Goal: Task Accomplishment & Management: Manage account settings

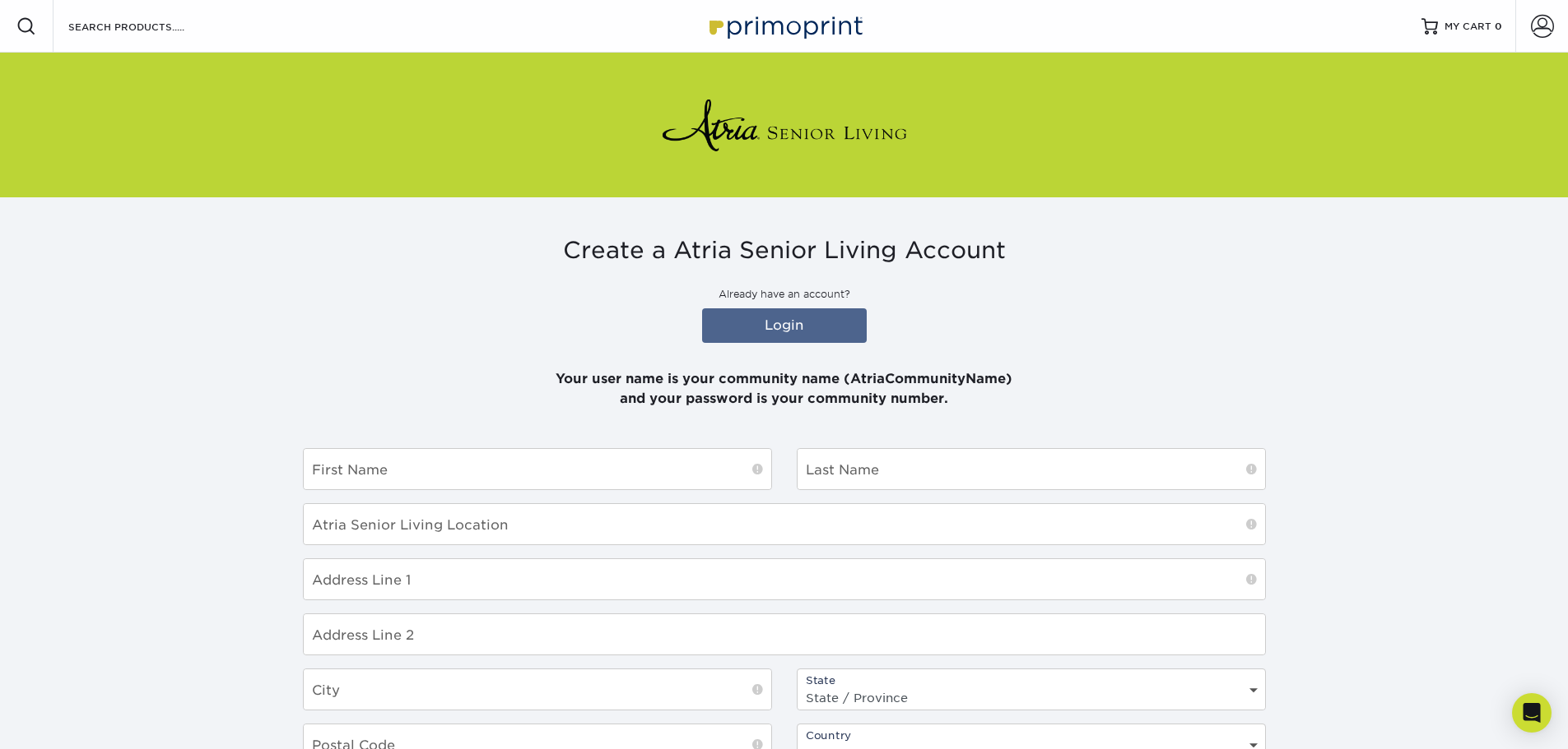
scroll to position [82, 0]
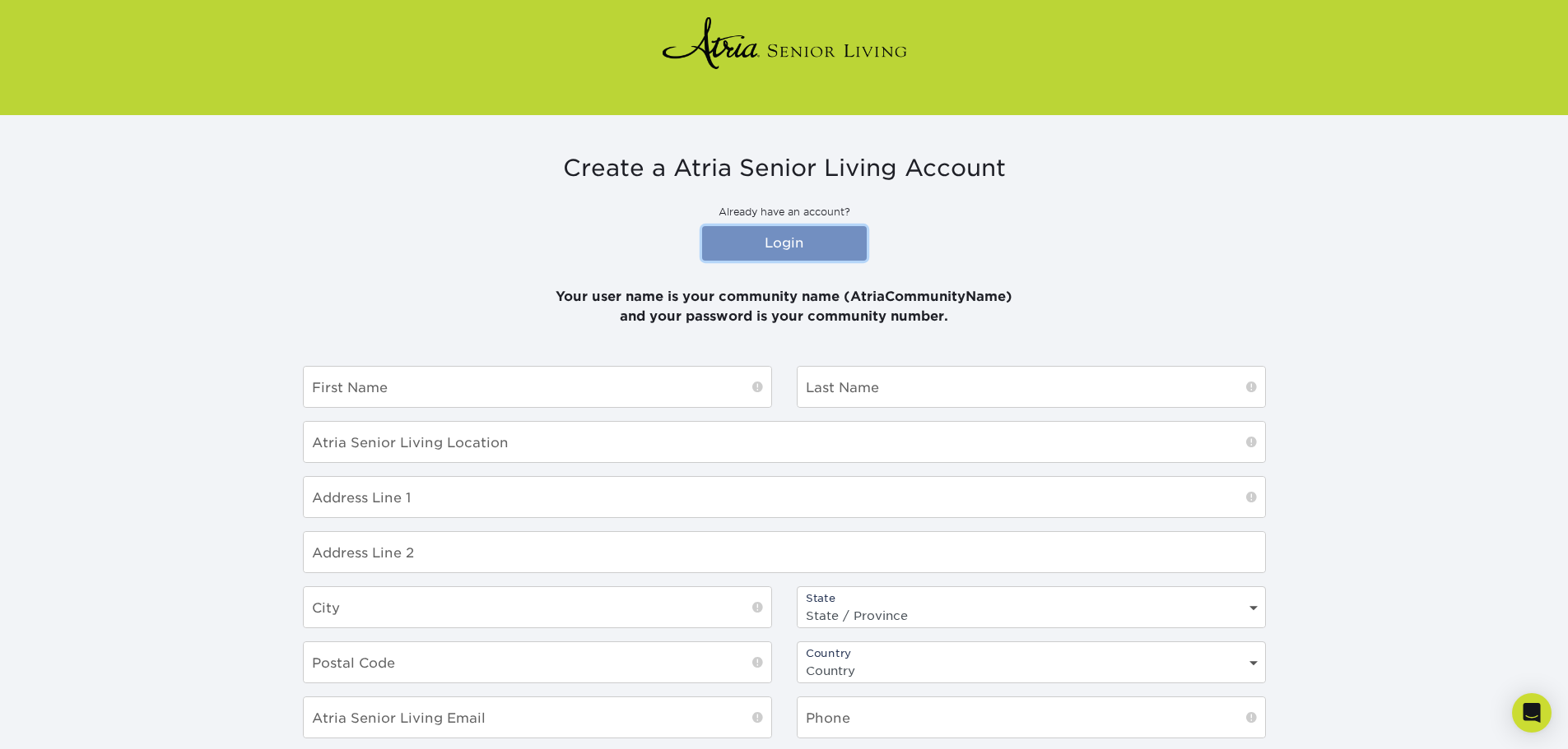
click at [774, 248] on link "Login" at bounding box center [784, 244] width 164 height 35
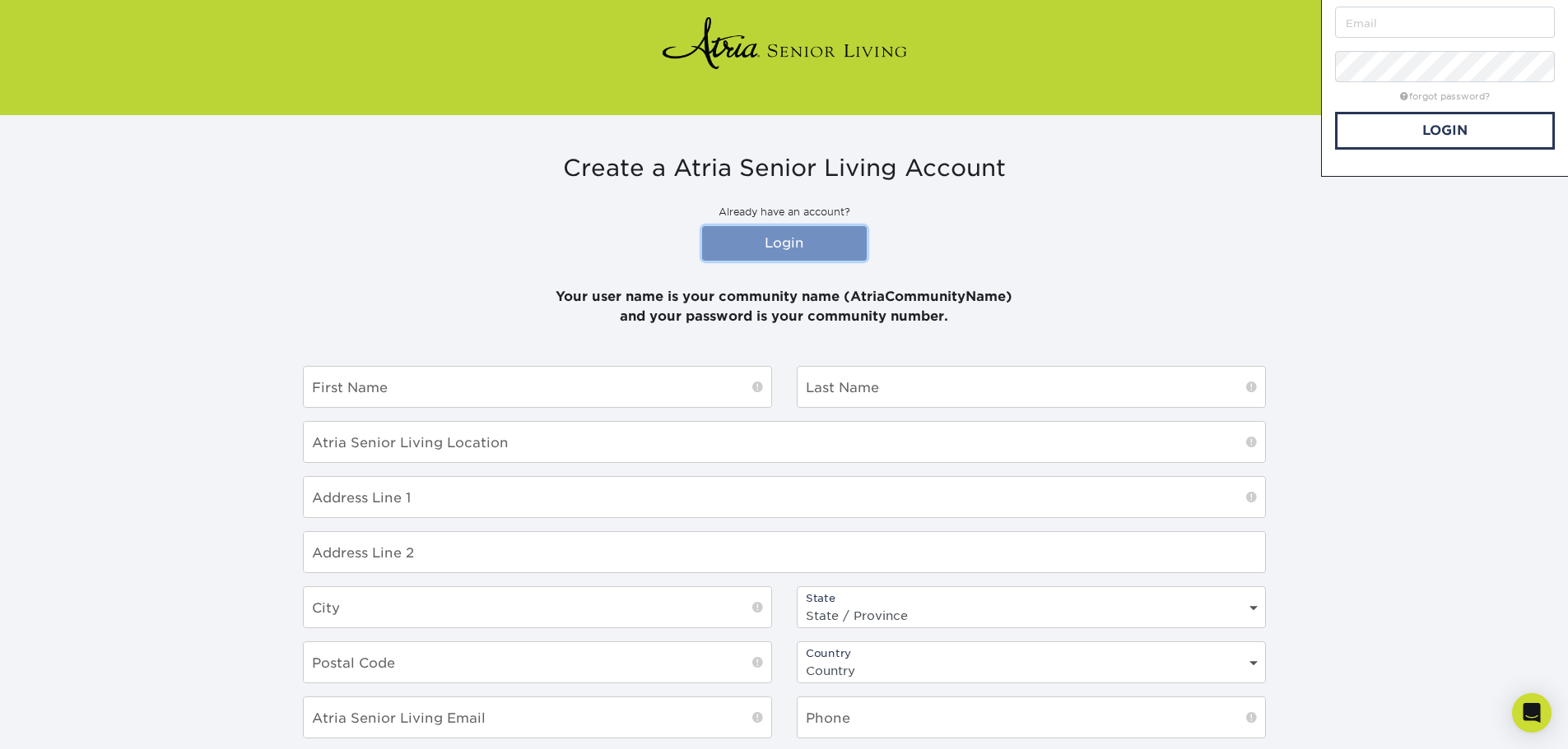
scroll to position [0, 0]
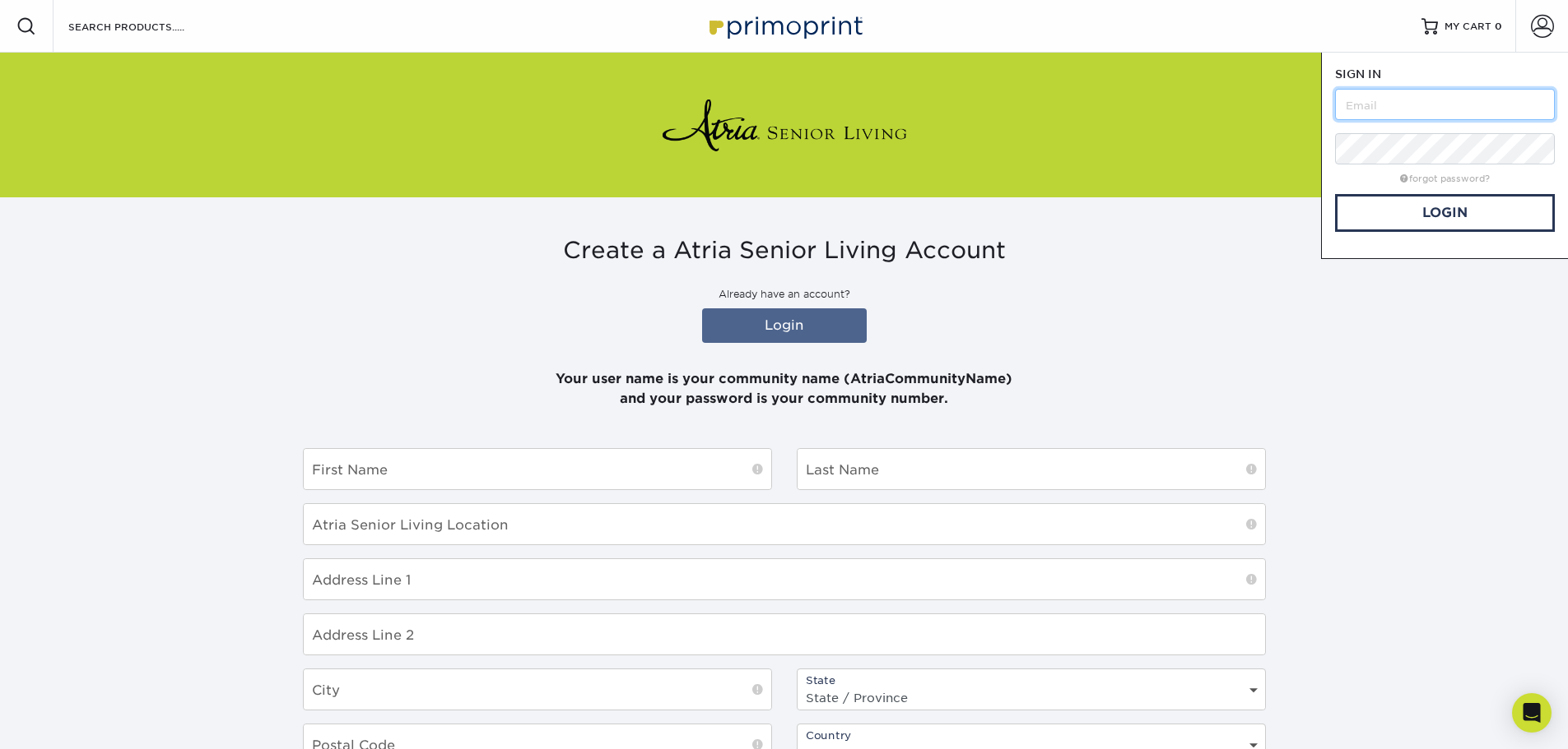
click at [1420, 94] on input "text" at bounding box center [1445, 105] width 220 height 31
type input "AtriaLincolnPlace"
click at [1508, 208] on link "Login" at bounding box center [1445, 213] width 220 height 38
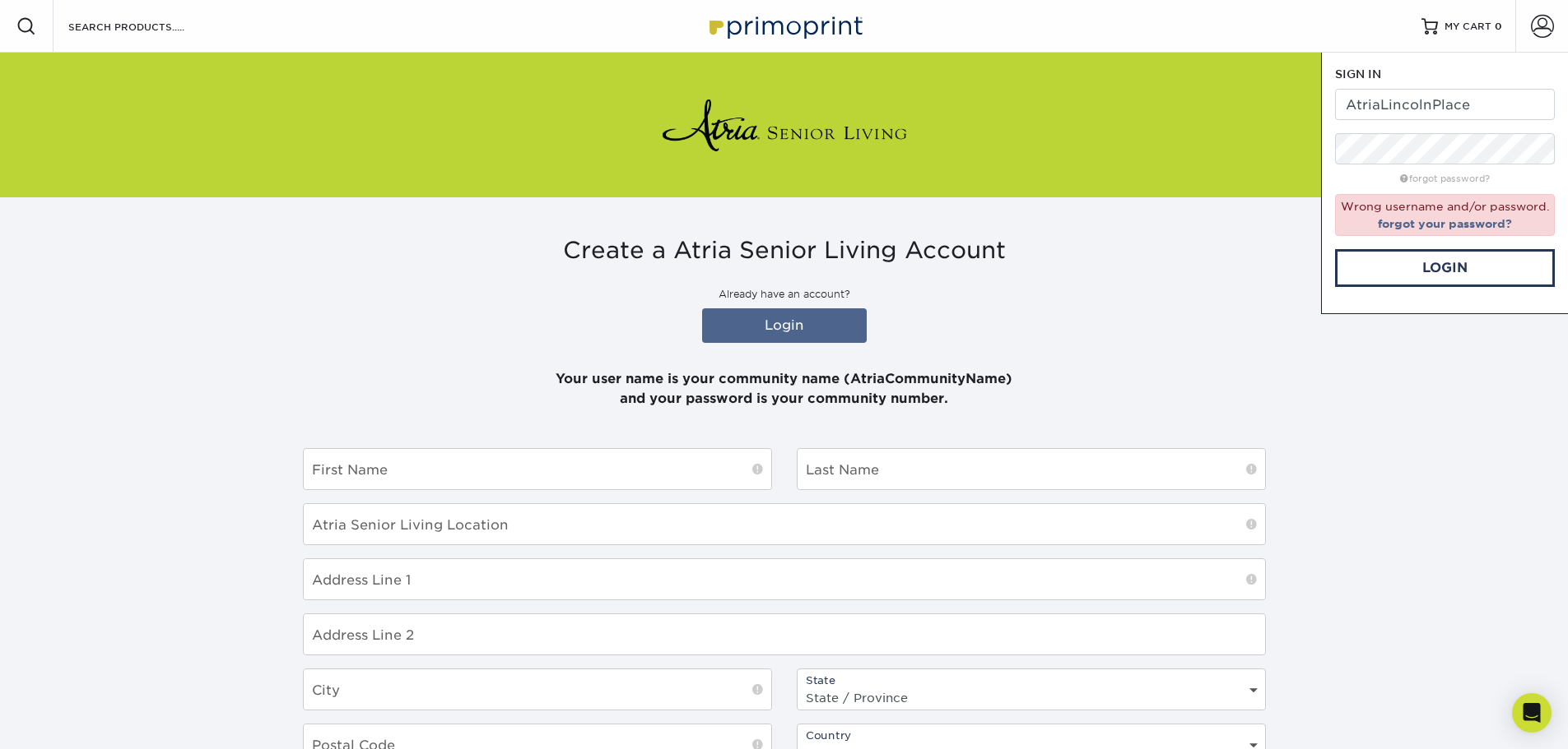
click at [1480, 361] on section "Create a Atria Senior Living Account Already have an account? Login Your user n…" at bounding box center [784, 624] width 1568 height 854
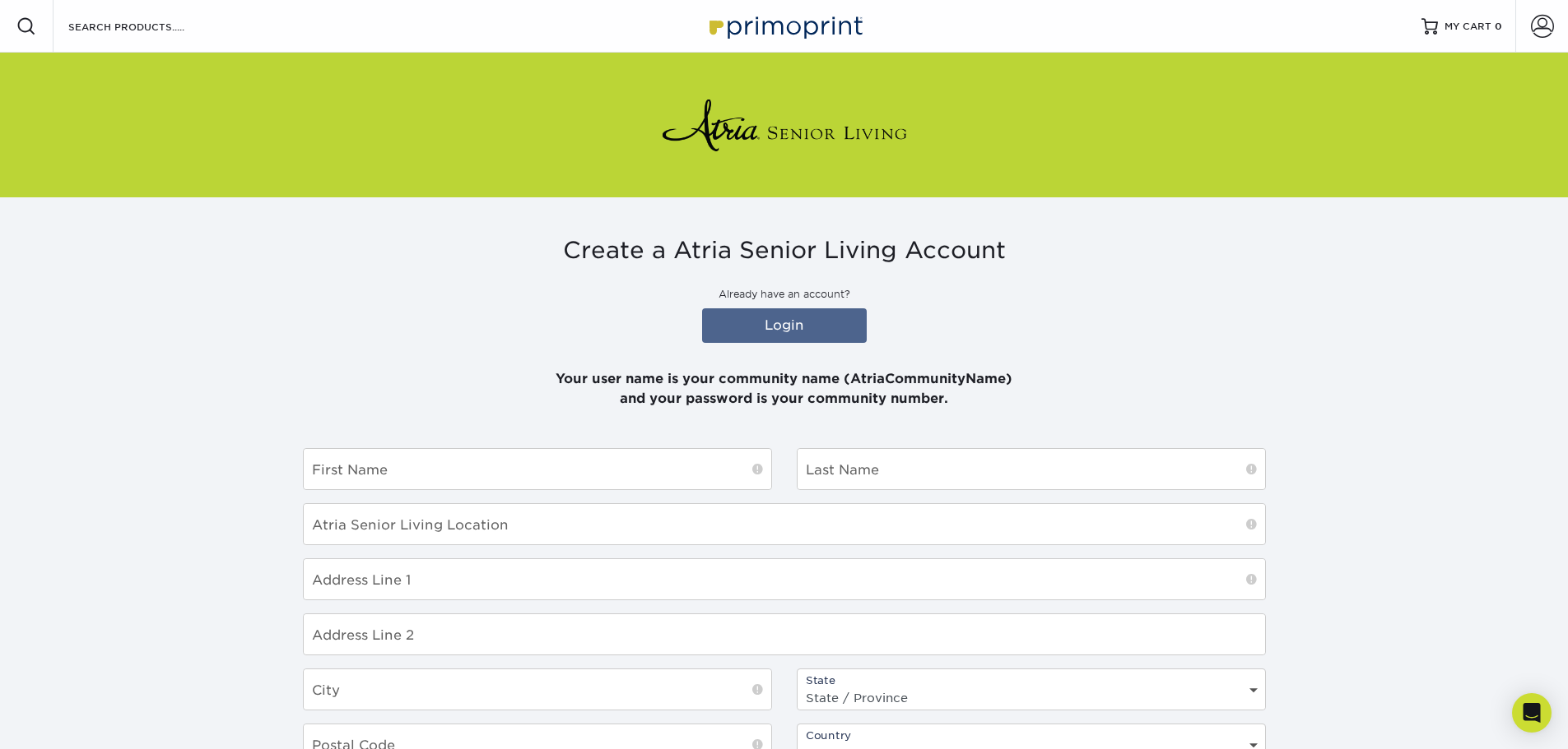
drag, startPoint x: 889, startPoint y: 413, endPoint x: 864, endPoint y: 413, distance: 25.0
click at [889, 413] on div "Create a Atria Senior Living Account Already have an account? Login Your user n…" at bounding box center [784, 624] width 987 height 854
drag, startPoint x: 792, startPoint y: 400, endPoint x: 969, endPoint y: 400, distance: 177.0
click at [969, 400] on p "Your user name is your community name (AtriaCommunityName) and your password is…" at bounding box center [784, 379] width 963 height 59
click at [1059, 400] on p "Your user name is your community name (AtriaCommunityName) and your password is…" at bounding box center [784, 379] width 963 height 59
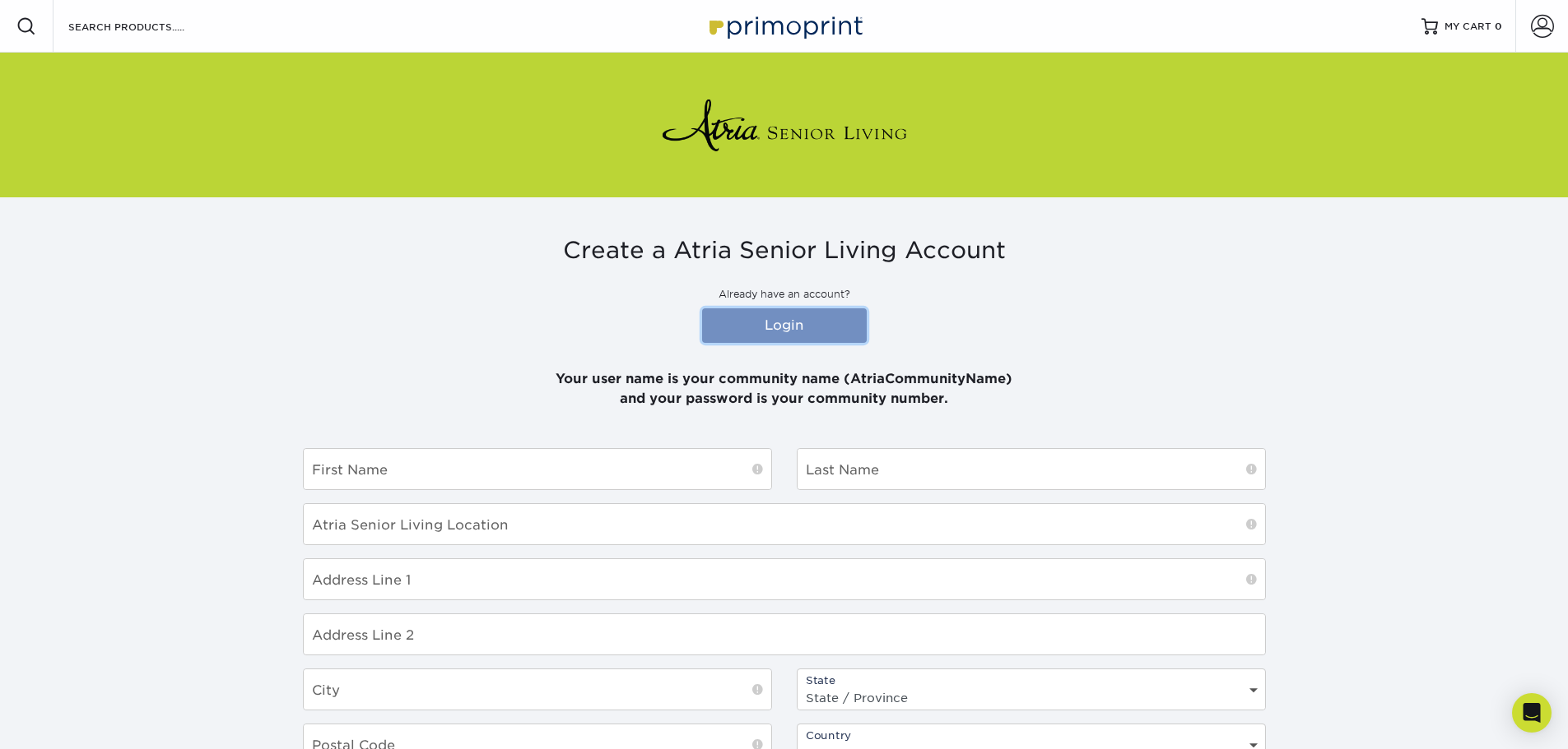
click at [775, 328] on link "Login" at bounding box center [784, 326] width 164 height 35
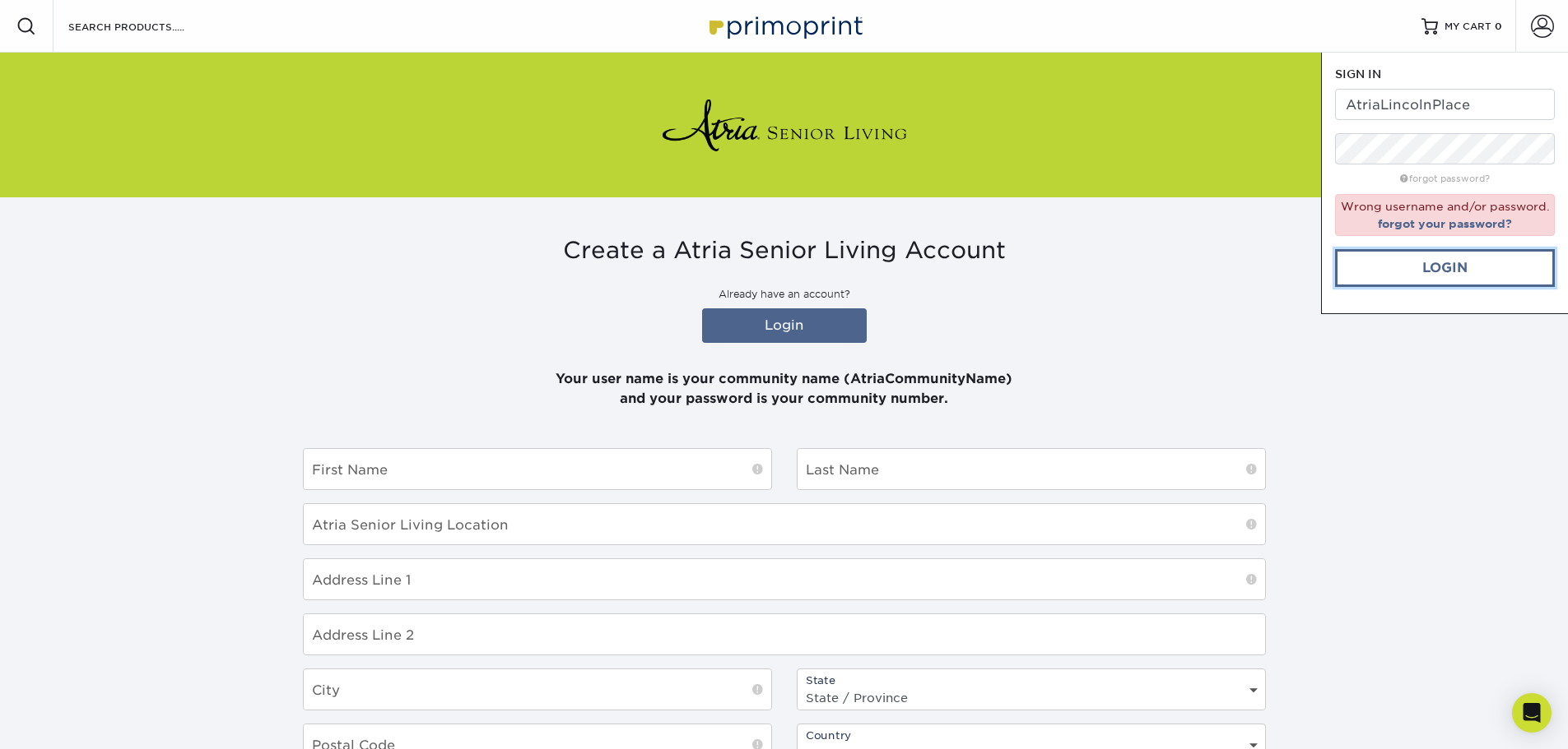
click at [1439, 269] on link "Login" at bounding box center [1445, 268] width 220 height 38
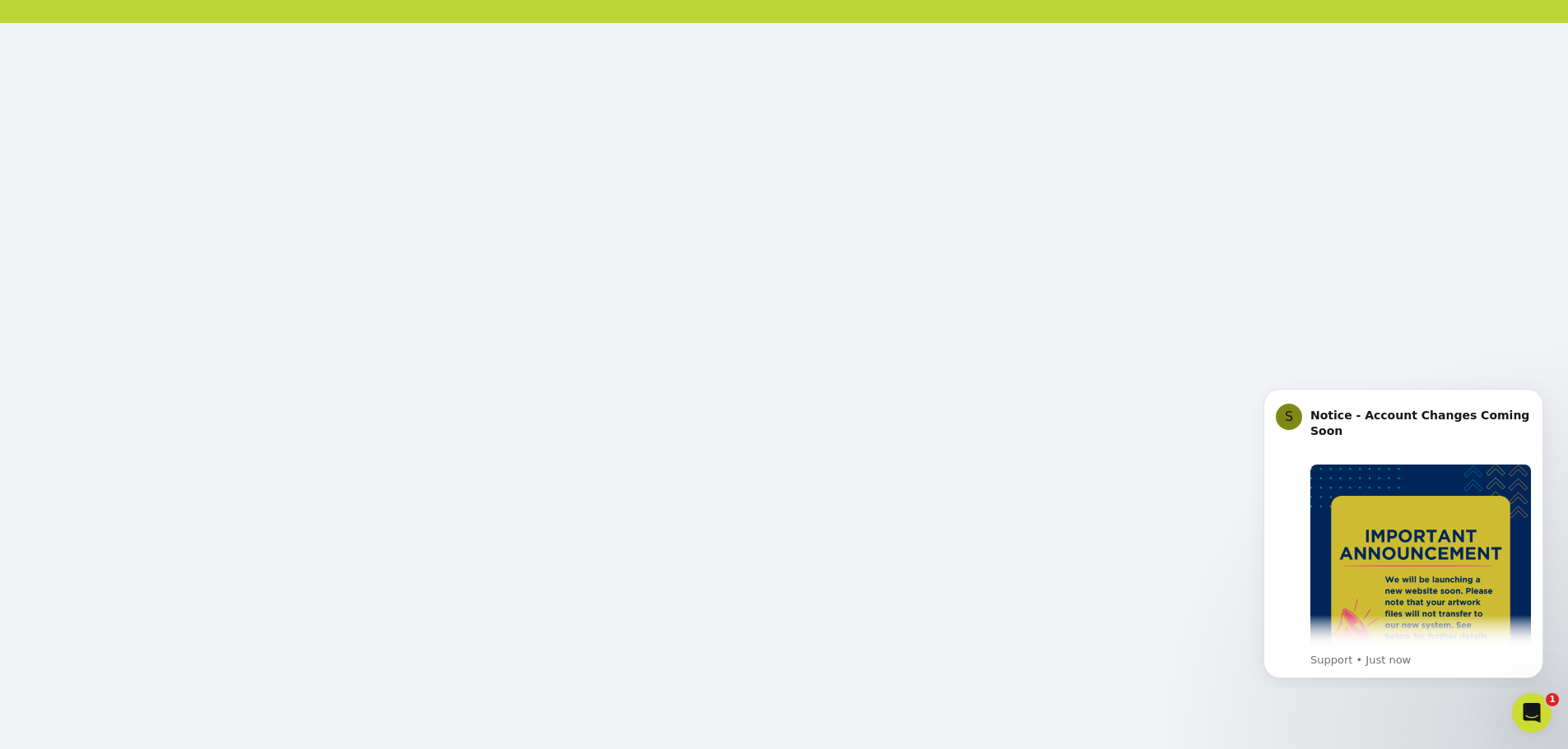
scroll to position [178, 0]
